Goal: Information Seeking & Learning: Learn about a topic

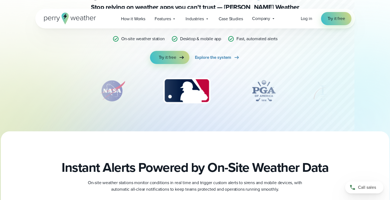
scroll to position [162, 0]
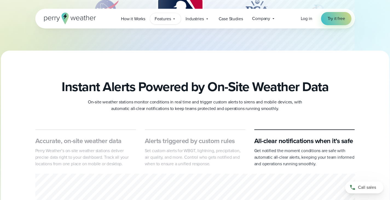
click at [173, 19] on icon at bounding box center [174, 19] width 4 height 4
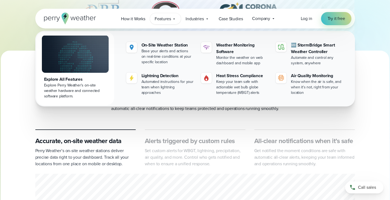
click at [366, 105] on div "Instant Alerts Powered by On-Site Weather Data On-site weather stations monitor…" at bounding box center [195, 95] width 390 height 33
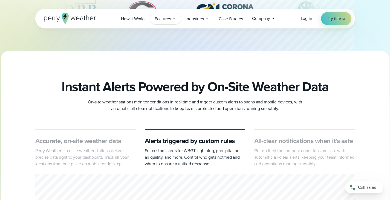
click at [169, 22] on div "Features Explore All Features Explore Perry Weather's on-site weather hardware …" at bounding box center [165, 18] width 31 height 11
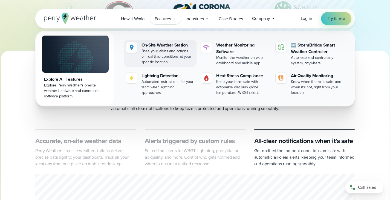
click at [176, 55] on div "Base your alerts and actions on real-time conditions at your specific location" at bounding box center [168, 56] width 53 height 16
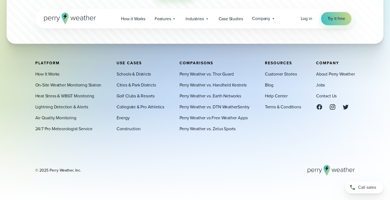
scroll to position [1733, 0]
